Goal: Task Accomplishment & Management: Manage account settings

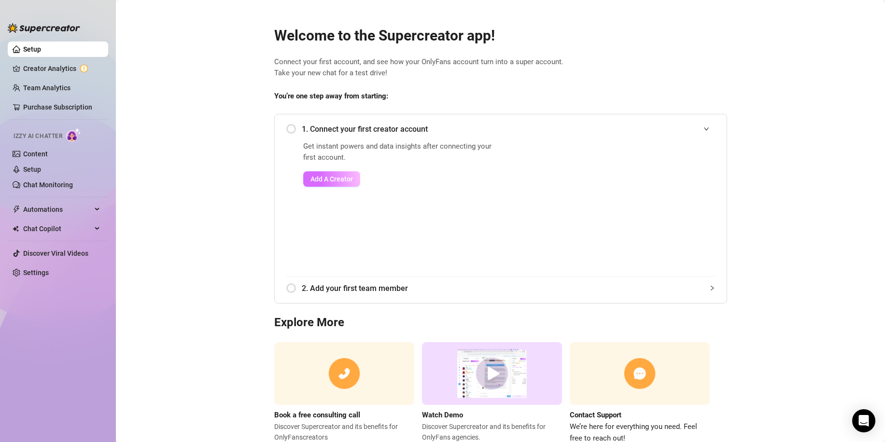
click at [329, 179] on span "Add A Creator" at bounding box center [331, 179] width 42 height 8
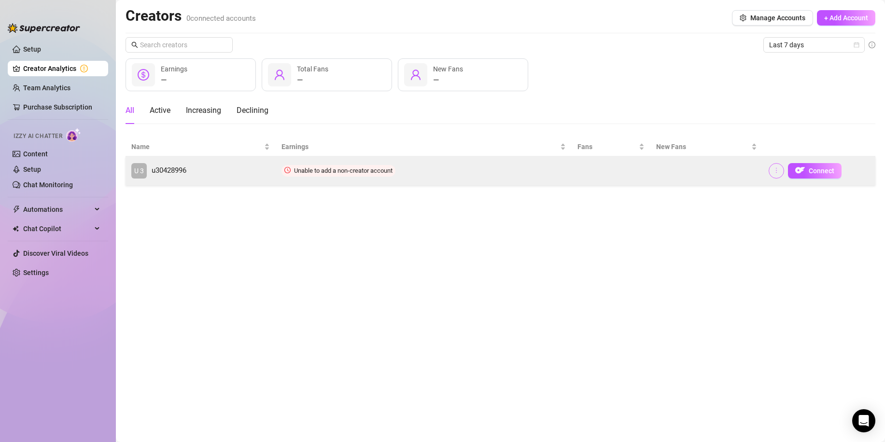
click at [776, 167] on icon "more" at bounding box center [776, 170] width 7 height 7
click at [166, 170] on span "u30428996" at bounding box center [169, 171] width 35 height 12
click at [774, 169] on icon "more" at bounding box center [776, 170] width 7 height 7
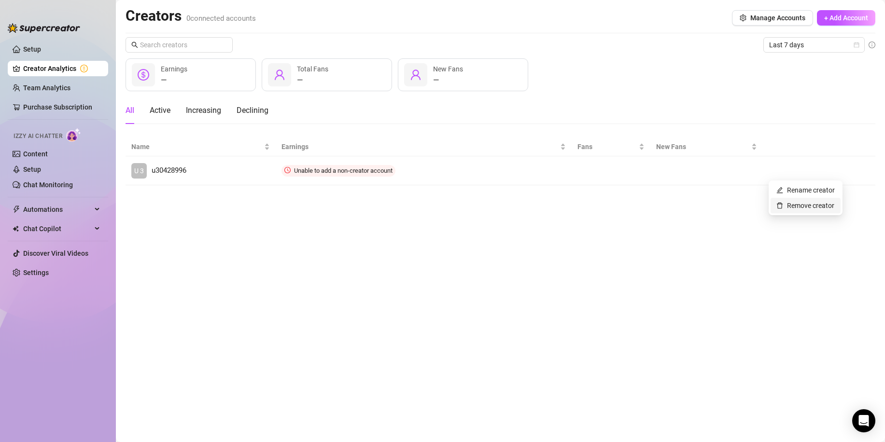
click at [794, 205] on link "Remove creator" at bounding box center [805, 206] width 58 height 8
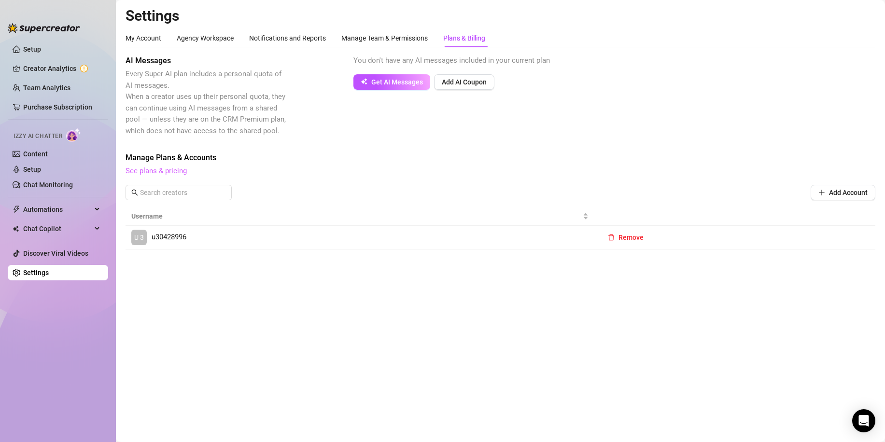
click at [142, 169] on link "See plans & pricing" at bounding box center [155, 170] width 61 height 9
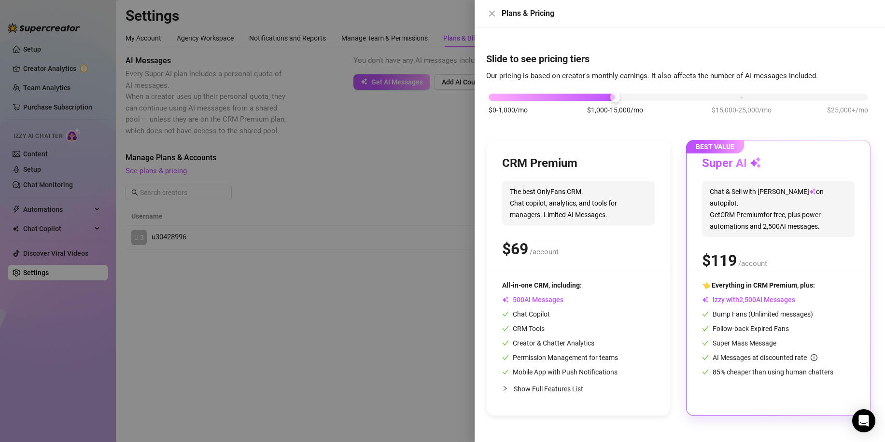
drag, startPoint x: 316, startPoint y: 152, endPoint x: 345, endPoint y: 157, distance: 29.8
click at [319, 152] on div at bounding box center [442, 221] width 885 height 442
